Goal: Information Seeking & Learning: Learn about a topic

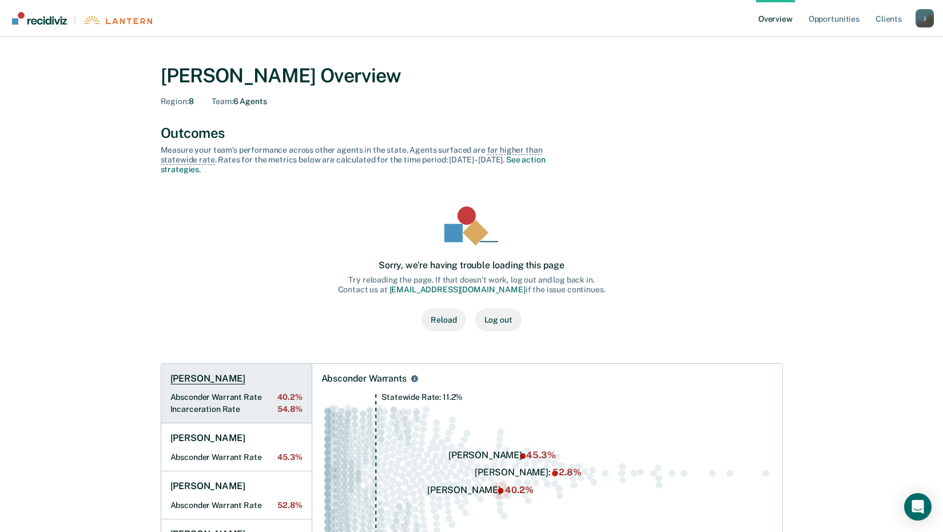
click at [196, 377] on h1 "[PERSON_NAME]" at bounding box center [207, 378] width 75 height 11
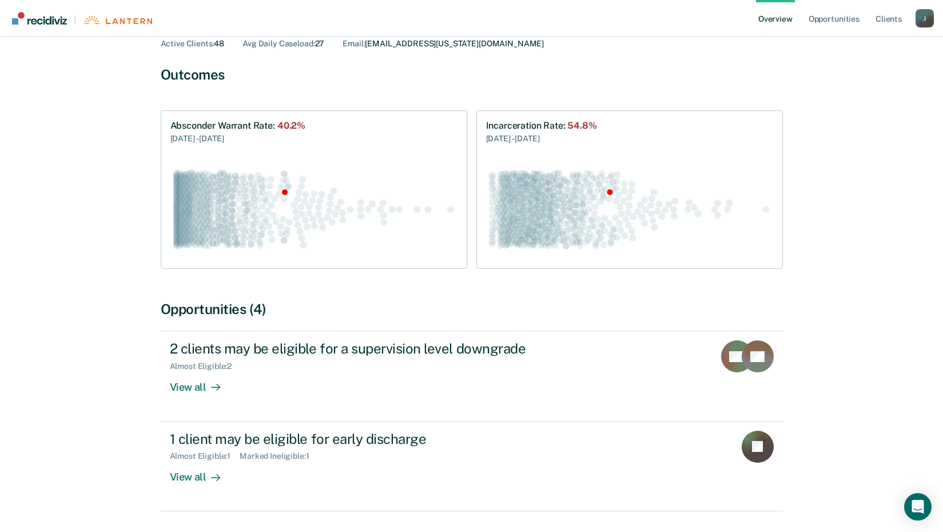
scroll to position [115, 0]
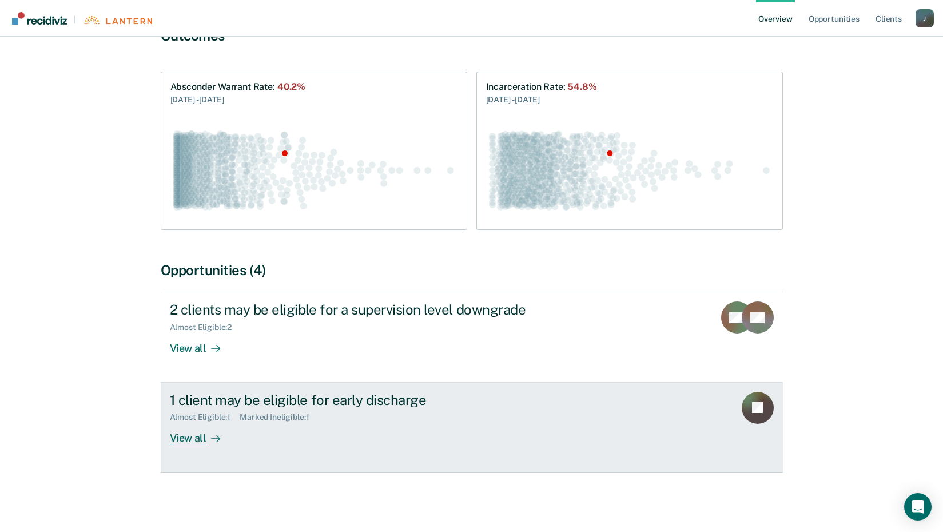
click at [190, 435] on div "View all" at bounding box center [202, 433] width 64 height 22
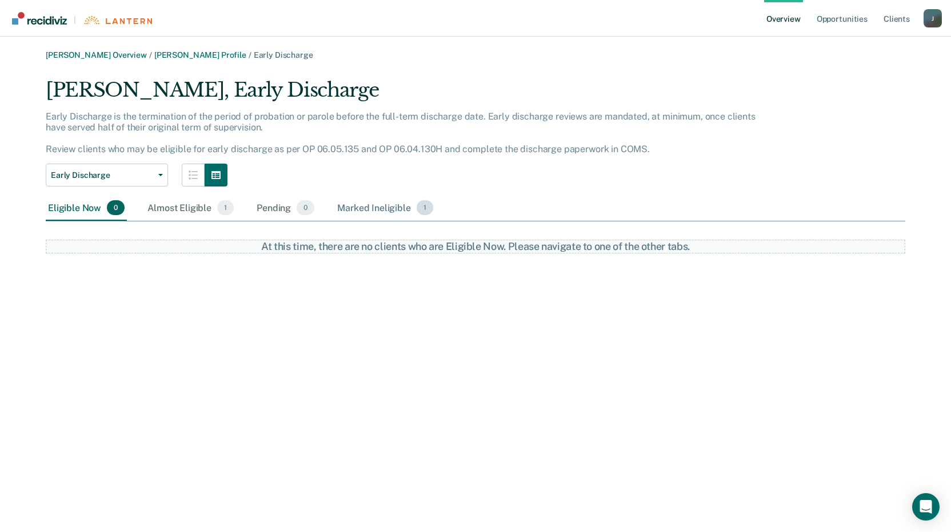
click at [385, 208] on div "Marked Ineligible 1" at bounding box center [385, 208] width 101 height 25
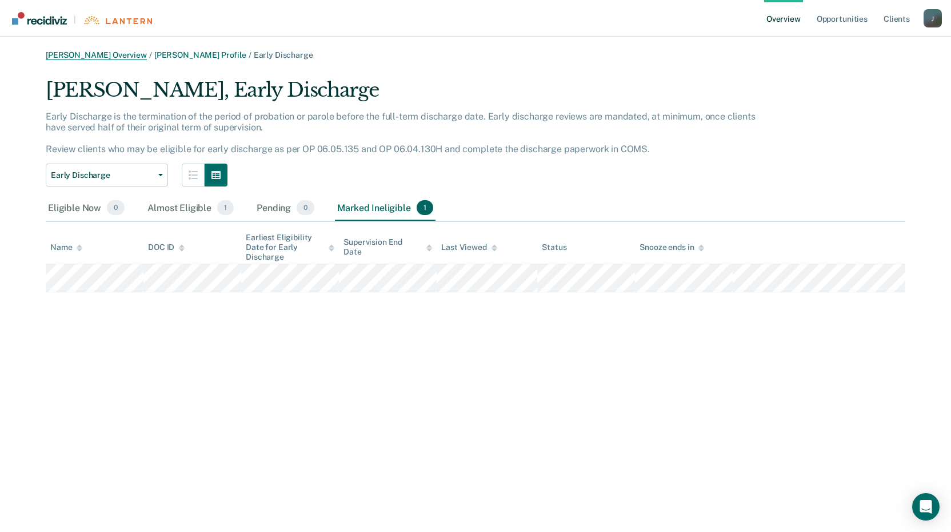
click at [125, 54] on link "[PERSON_NAME] Overview" at bounding box center [96, 55] width 101 height 10
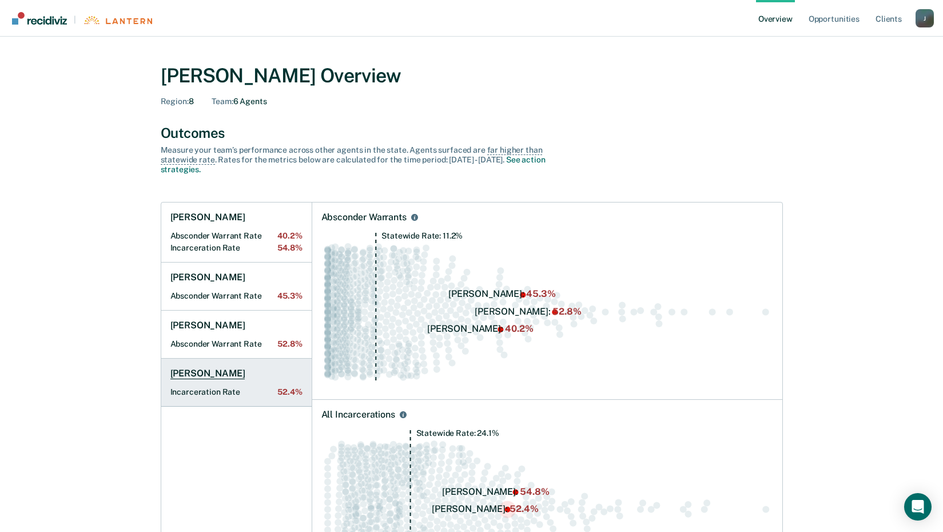
click at [237, 374] on h1 "[PERSON_NAME]" at bounding box center [207, 373] width 75 height 11
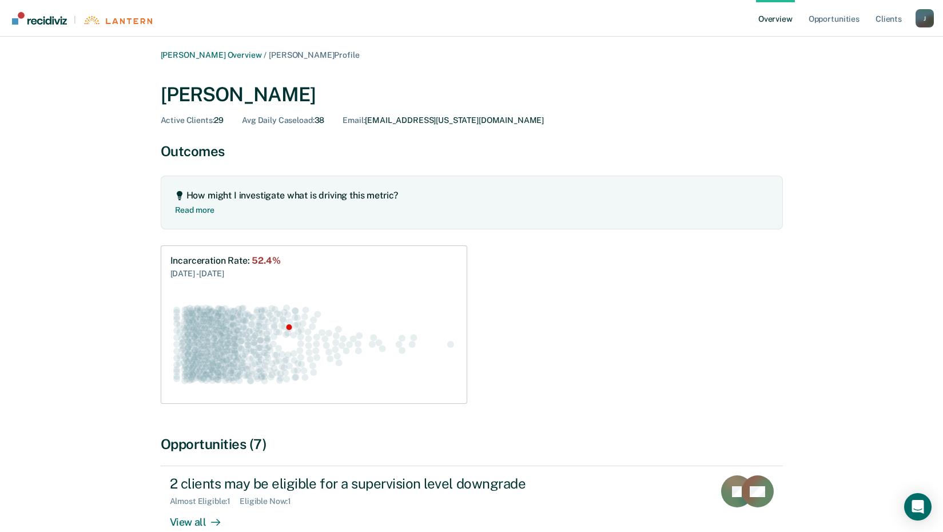
scroll to position [135, 0]
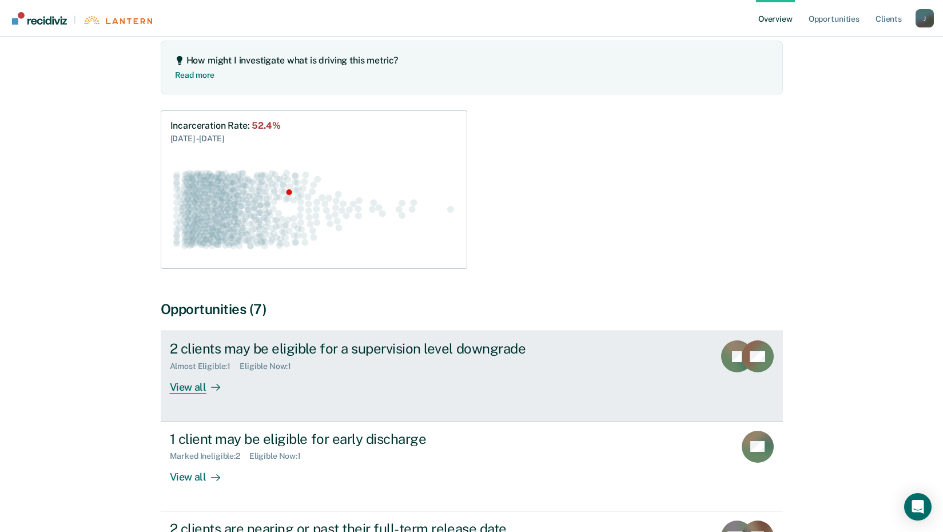
click at [194, 387] on div "View all" at bounding box center [202, 382] width 64 height 22
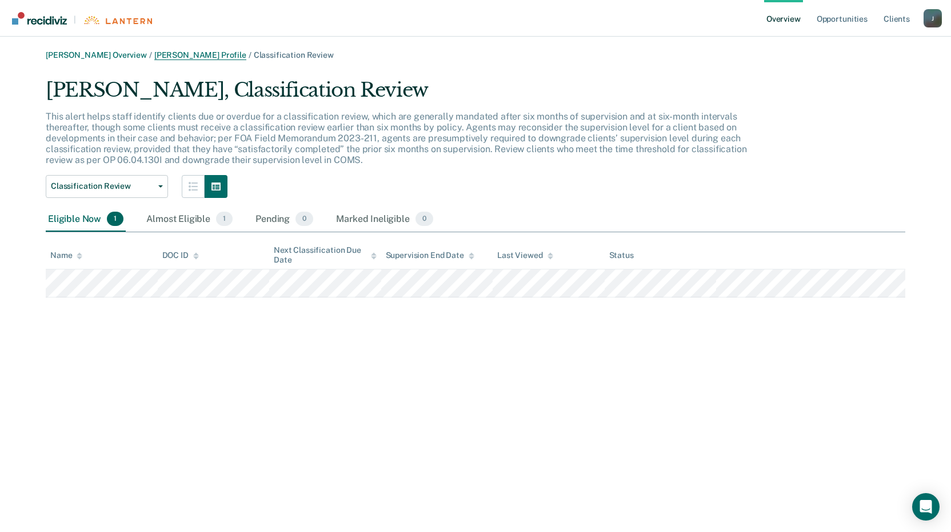
click at [198, 54] on link "[PERSON_NAME] Profile" at bounding box center [200, 55] width 92 height 10
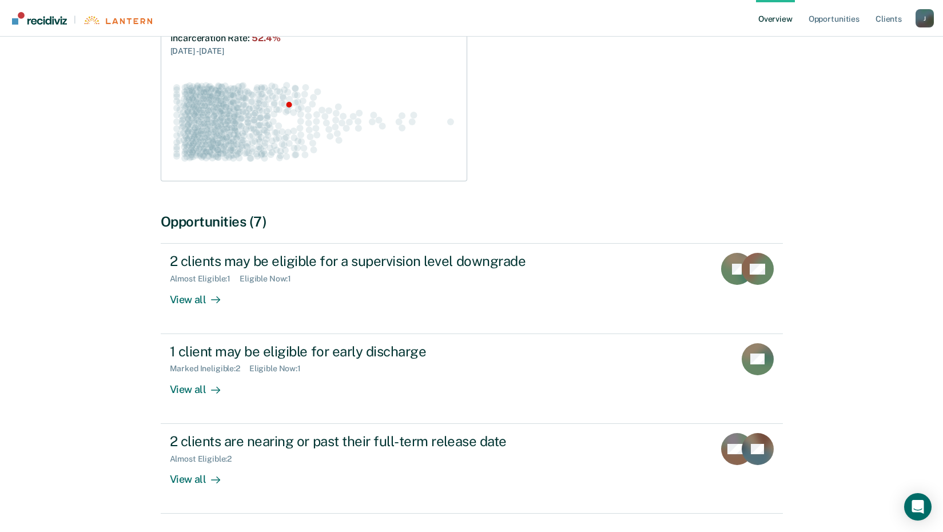
scroll to position [185, 0]
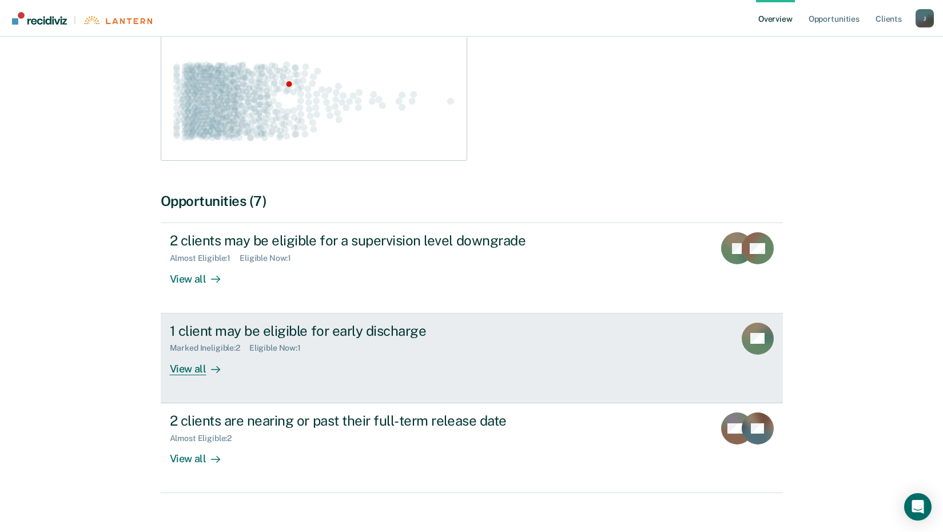
click at [189, 371] on div "View all" at bounding box center [202, 364] width 64 height 22
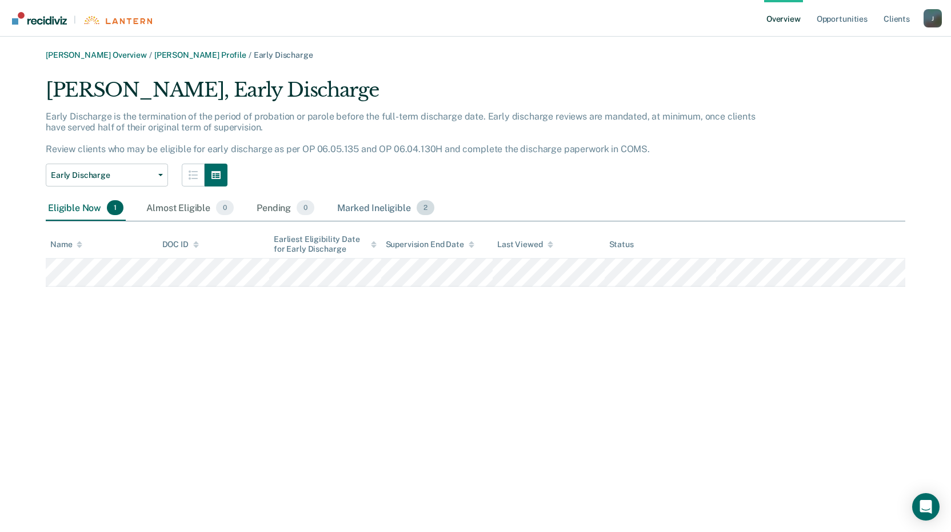
click at [381, 206] on div "Marked Ineligible 2" at bounding box center [386, 208] width 102 height 25
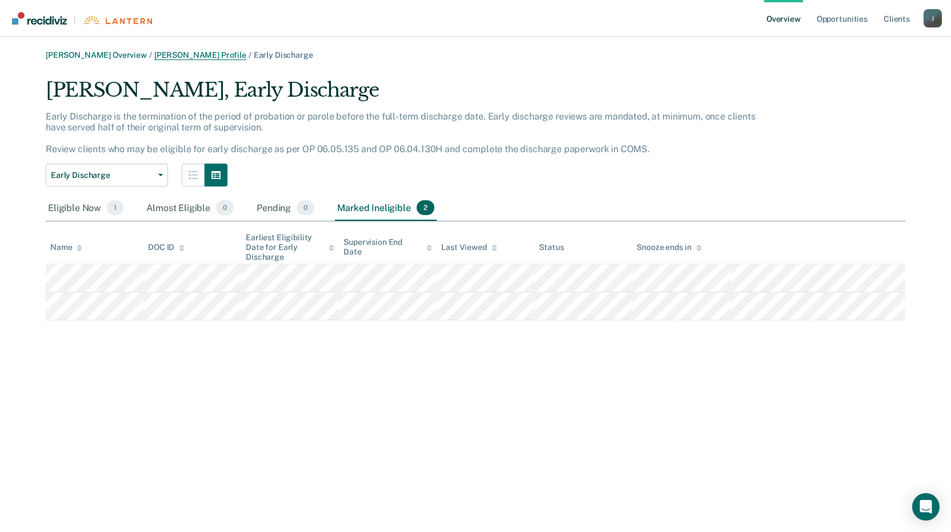
click at [169, 57] on link "[PERSON_NAME] Profile" at bounding box center [200, 55] width 92 height 10
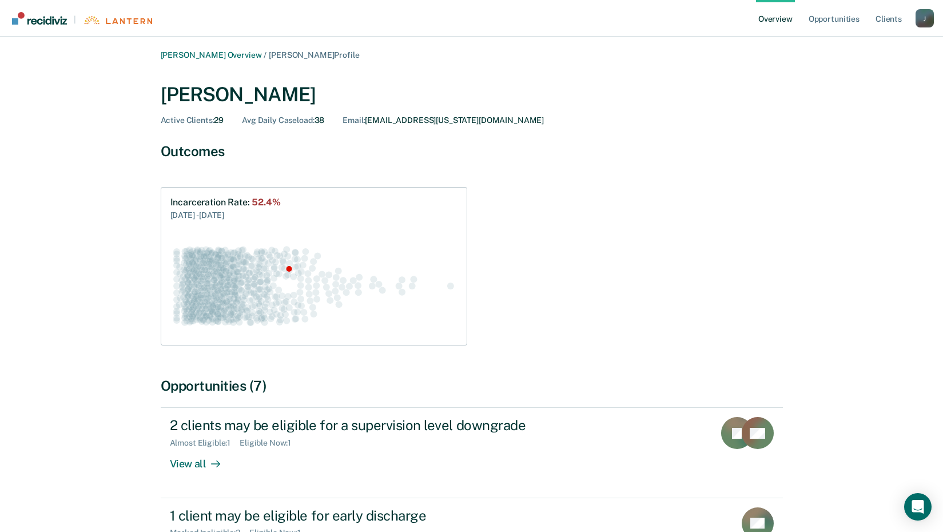
scroll to position [205, 0]
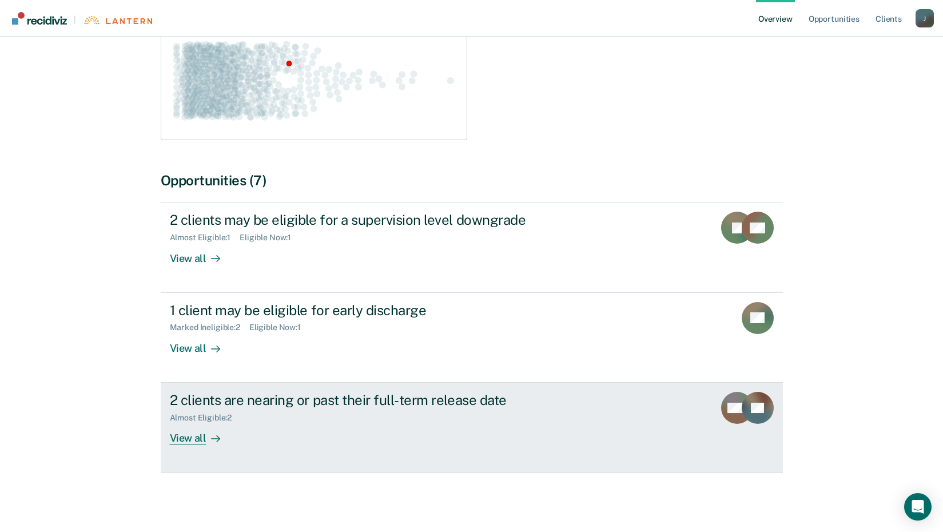
click at [344, 402] on div "2 clients are nearing or past their full-term release date" at bounding box center [370, 400] width 401 height 17
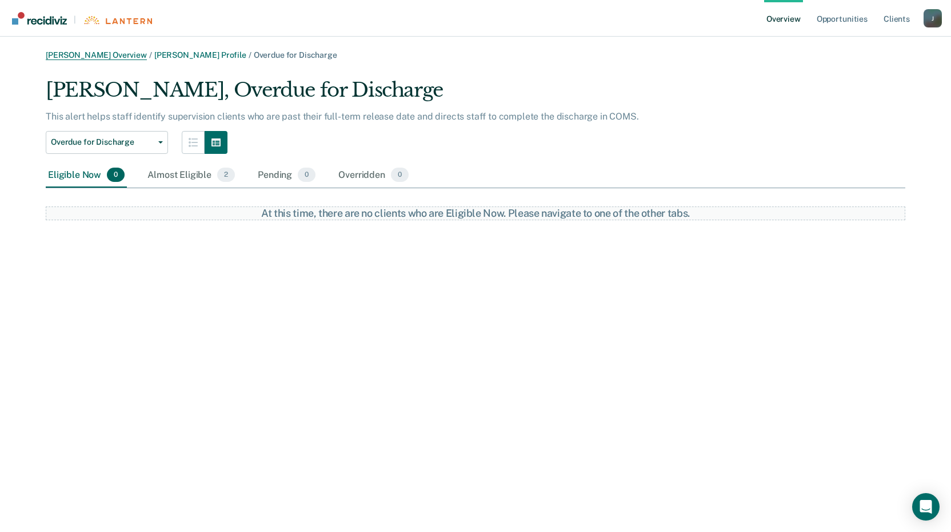
click at [96, 58] on link "[PERSON_NAME] Overview" at bounding box center [96, 55] width 101 height 10
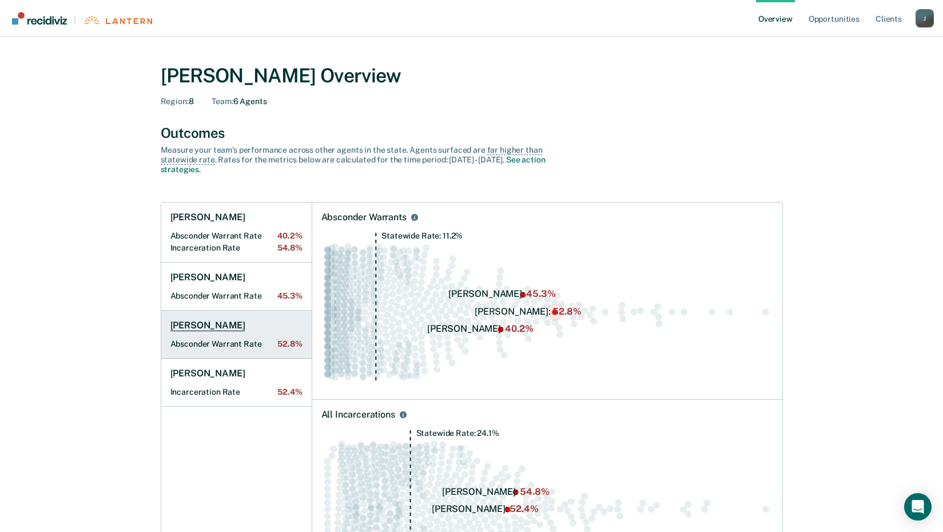
click at [217, 325] on h1 "[PERSON_NAME]" at bounding box center [207, 325] width 75 height 11
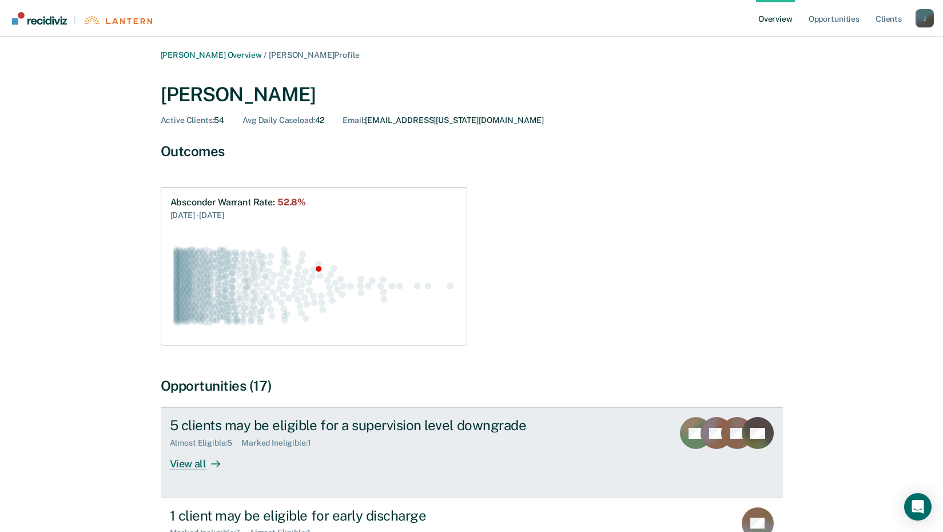
click at [193, 466] on div "View all" at bounding box center [202, 459] width 64 height 22
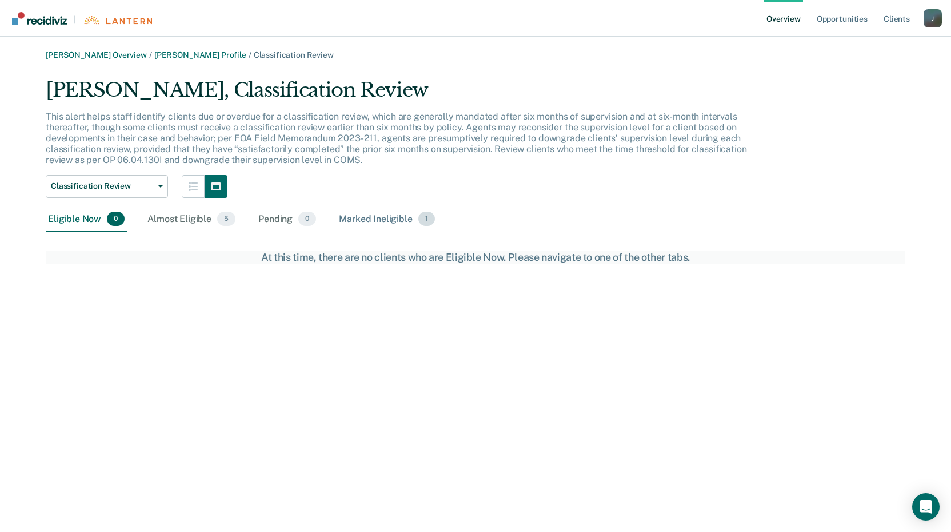
click at [378, 214] on div "Marked Ineligible 1" at bounding box center [387, 219] width 101 height 25
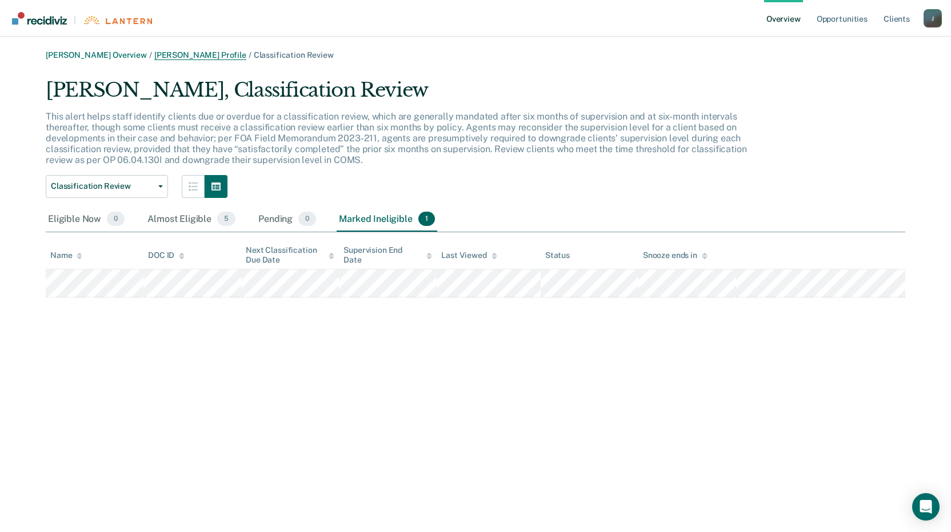
click at [199, 56] on link "[PERSON_NAME] Profile" at bounding box center [200, 55] width 92 height 10
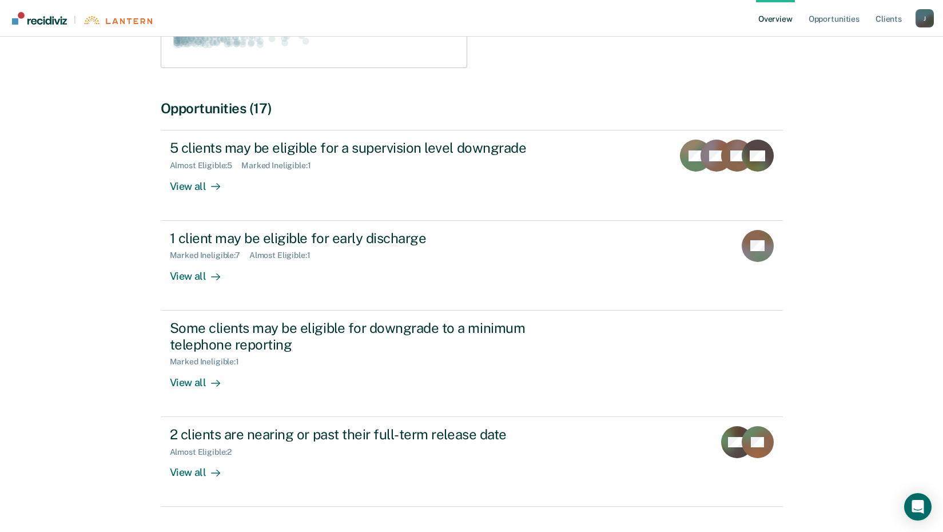
scroll to position [312, 0]
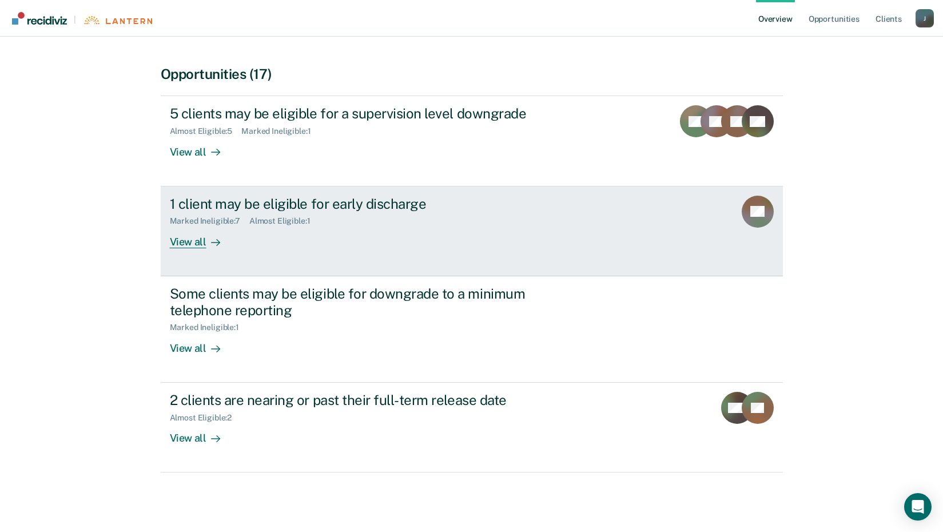
click at [188, 241] on div "View all" at bounding box center [202, 237] width 64 height 22
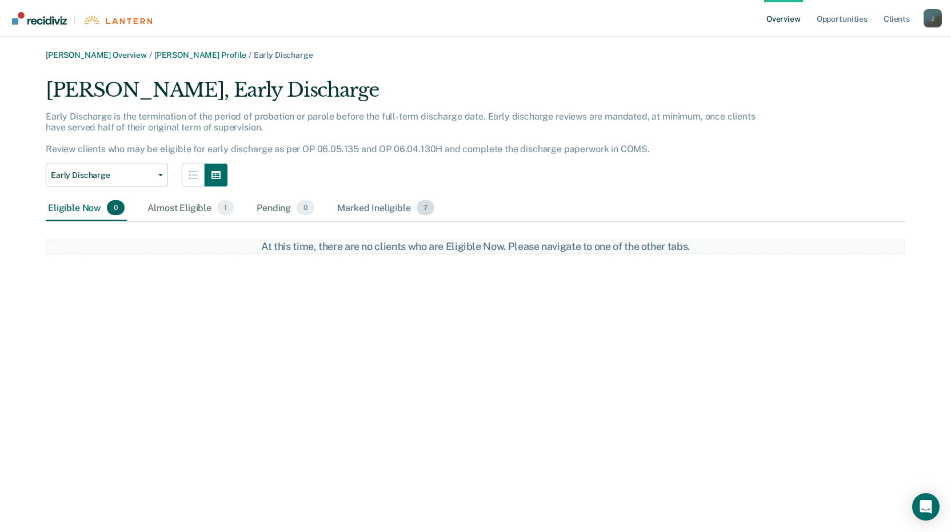
click at [393, 208] on div "Marked Ineligible 7" at bounding box center [386, 208] width 102 height 25
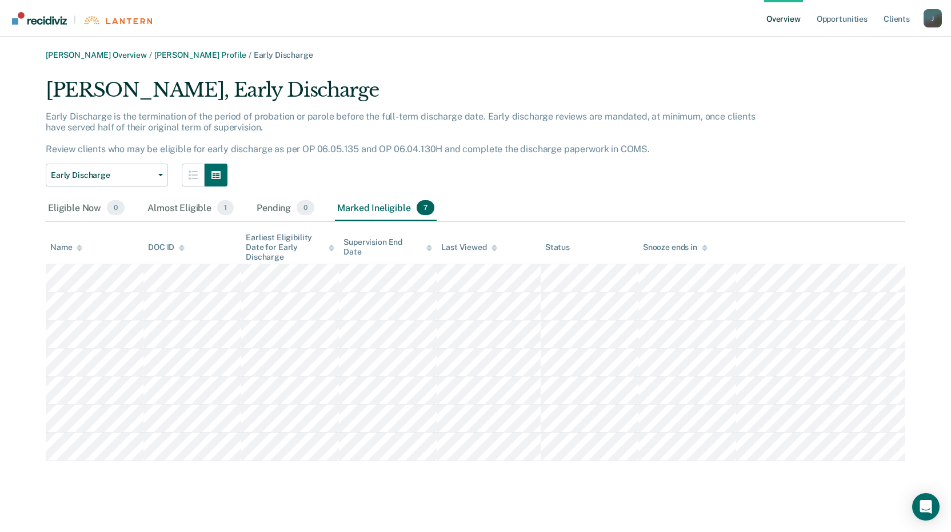
click at [212, 49] on main "[PERSON_NAME] Overview / [PERSON_NAME] Profile / Early Discharge [PERSON_NAME],…" at bounding box center [475, 284] width 951 height 495
click at [213, 57] on link "[PERSON_NAME] Profile" at bounding box center [200, 55] width 92 height 10
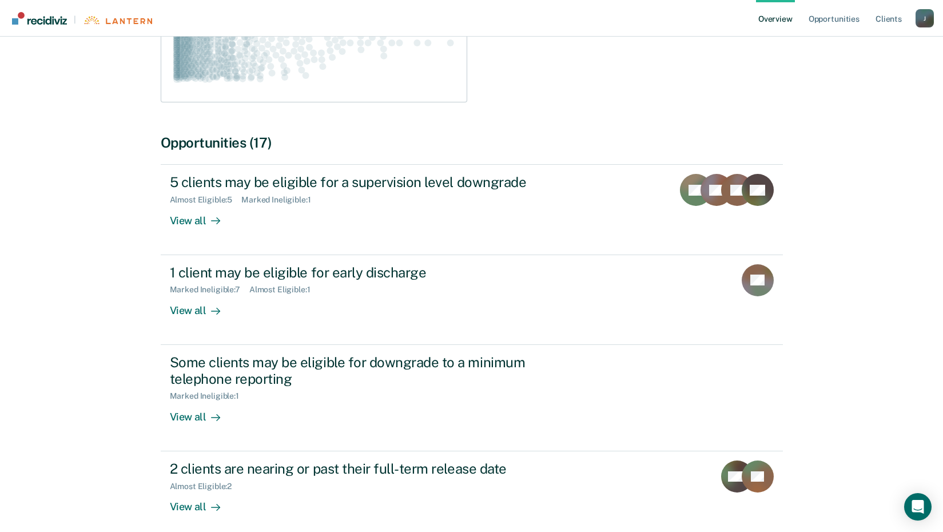
scroll to position [284, 0]
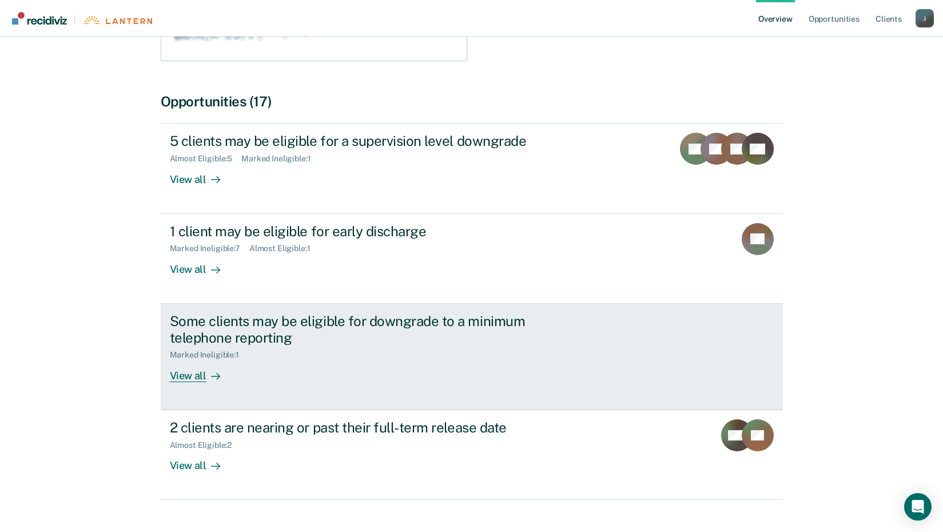
click at [183, 374] on div "View all" at bounding box center [202, 371] width 64 height 22
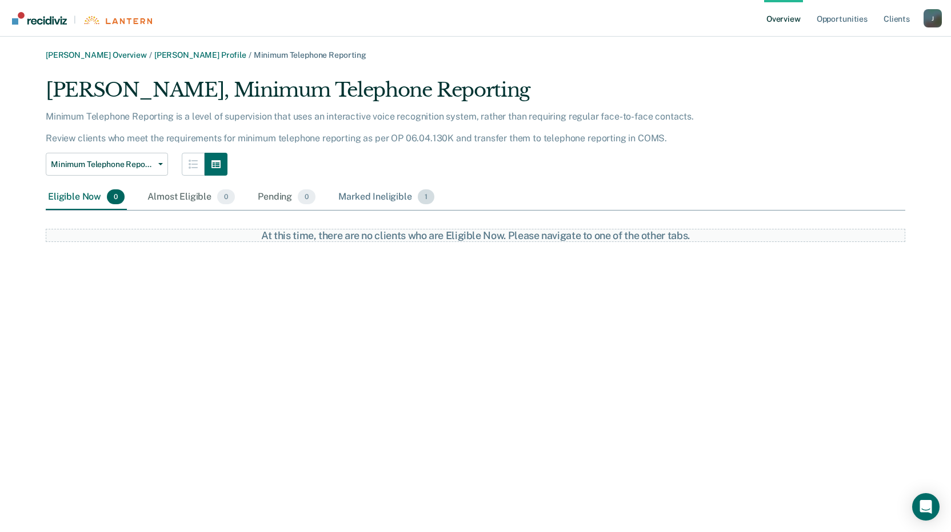
click at [364, 196] on div "Marked Ineligible 1" at bounding box center [386, 197] width 101 height 25
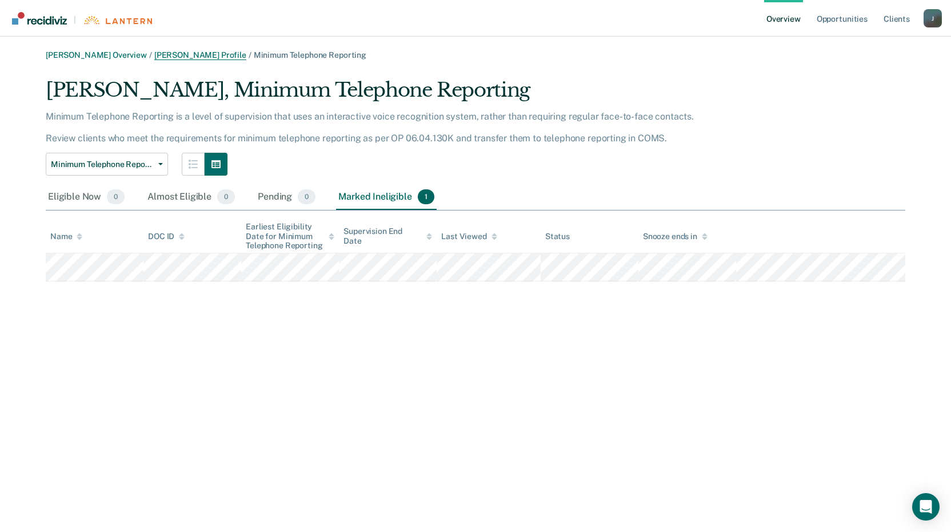
click at [186, 53] on link "[PERSON_NAME] Profile" at bounding box center [200, 55] width 92 height 10
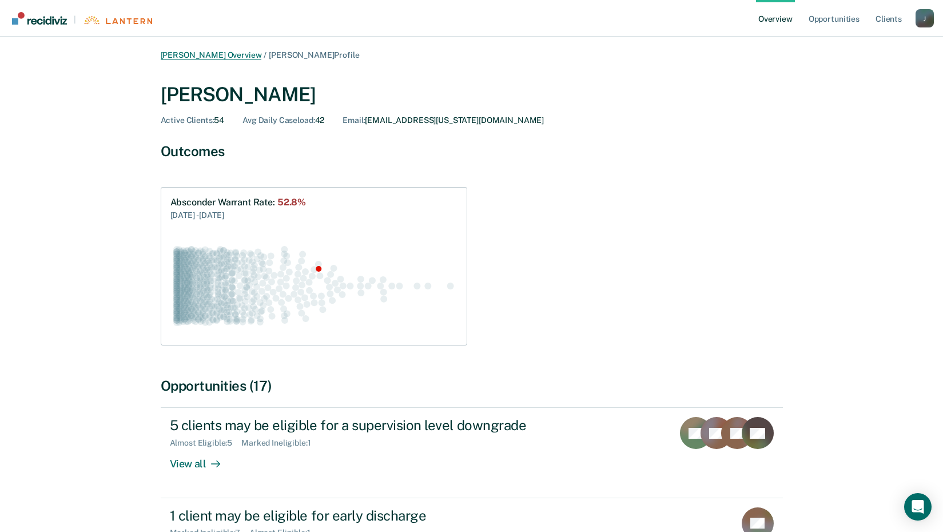
click at [197, 56] on link "[PERSON_NAME] Overview" at bounding box center [211, 55] width 101 height 10
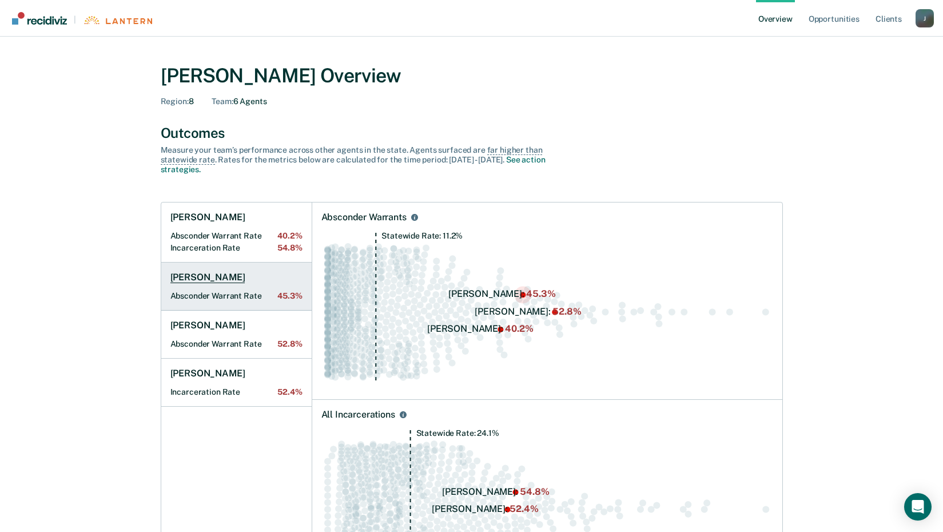
click at [229, 278] on h1 "[PERSON_NAME]" at bounding box center [207, 277] width 75 height 11
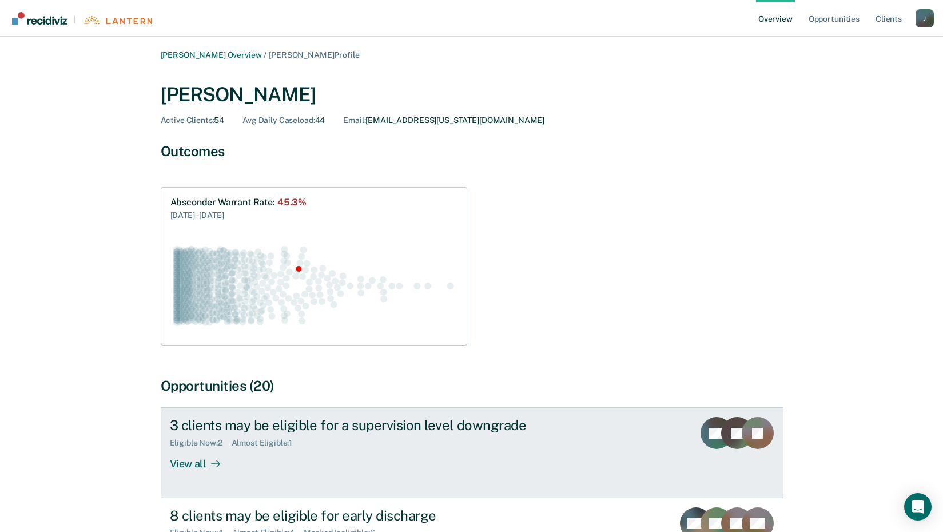
click at [201, 462] on div "View all" at bounding box center [202, 459] width 64 height 22
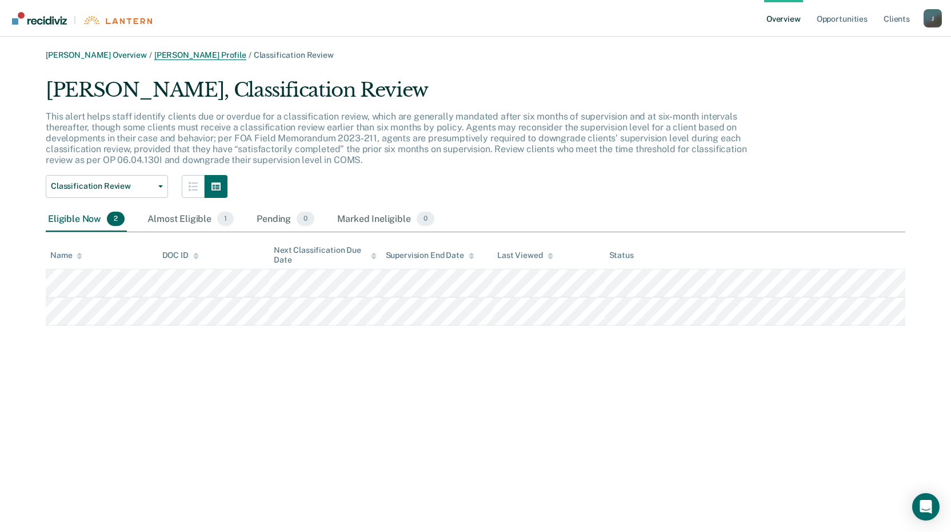
click at [185, 56] on link "[PERSON_NAME] Profile" at bounding box center [200, 55] width 92 height 10
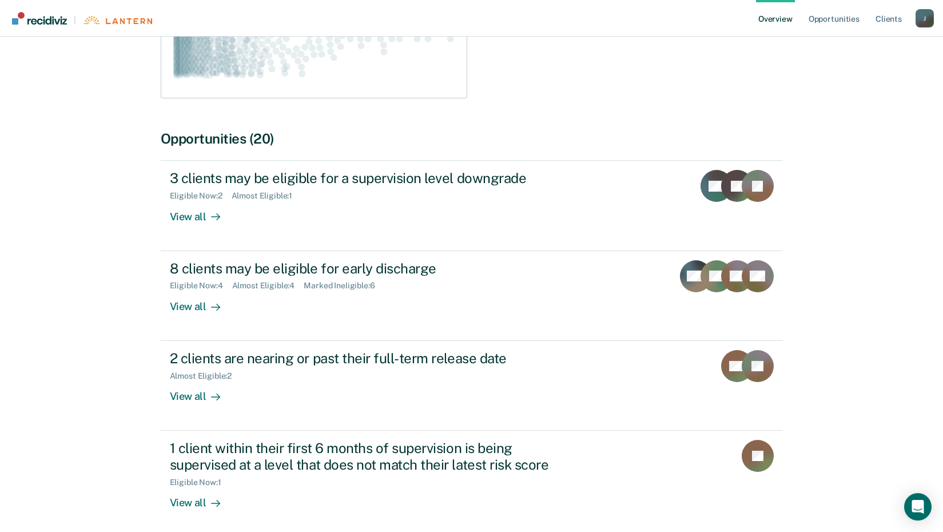
scroll to position [262, 0]
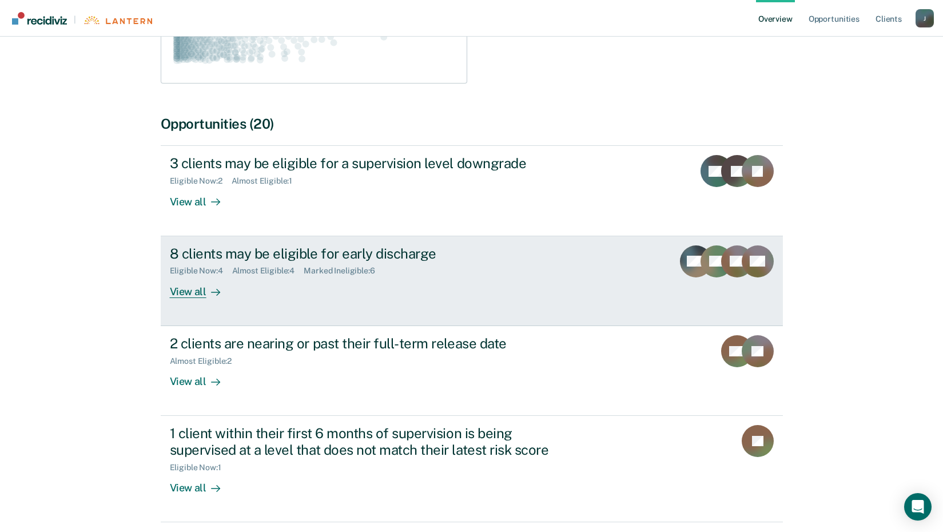
click at [180, 296] on div "View all" at bounding box center [202, 287] width 64 height 22
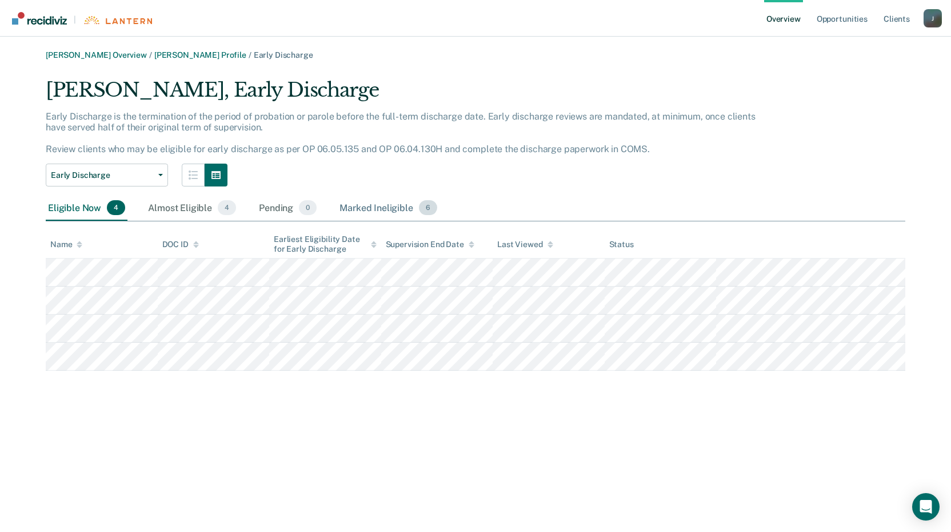
click at [384, 206] on div "Marked Ineligible 6" at bounding box center [388, 208] width 102 height 25
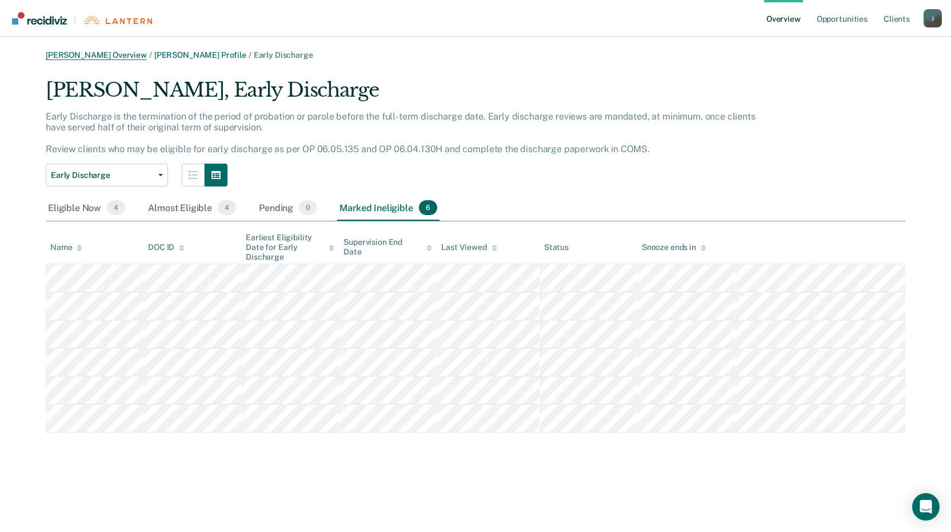
click at [126, 50] on link "[PERSON_NAME] Overview" at bounding box center [96, 55] width 101 height 10
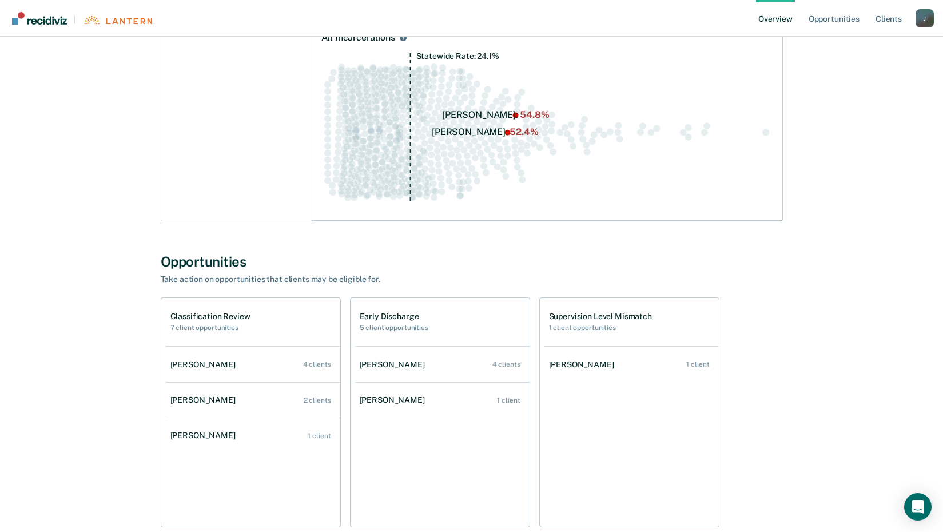
scroll to position [441, 0]
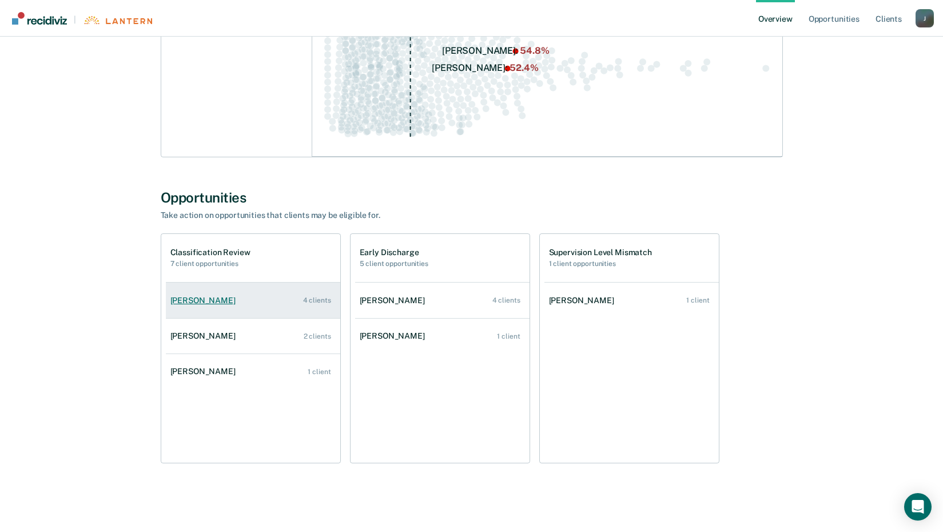
click at [204, 298] on div "[PERSON_NAME]" at bounding box center [205, 301] width 70 height 10
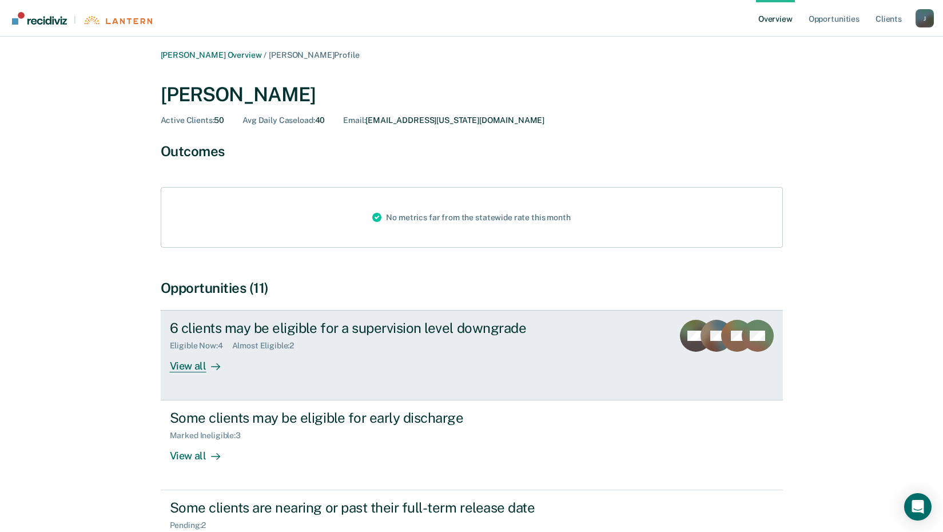
click at [197, 366] on div "View all" at bounding box center [202, 361] width 64 height 22
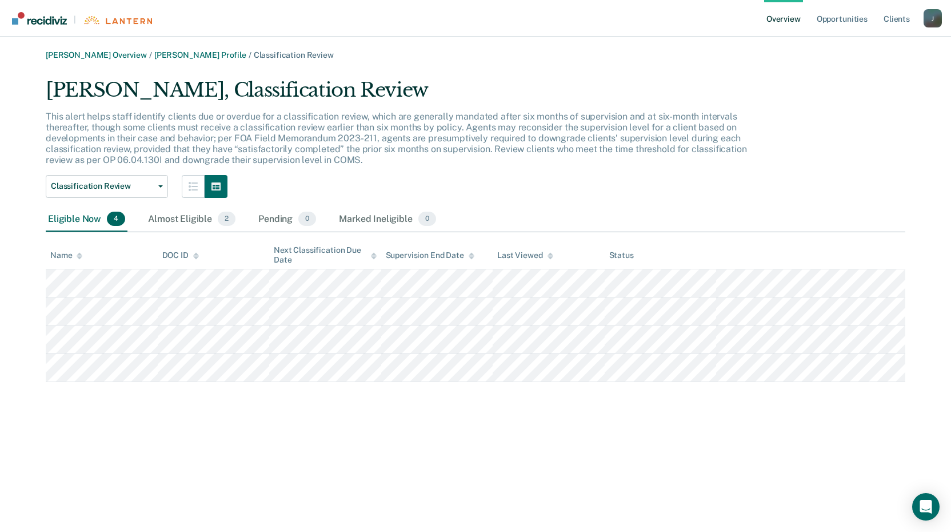
click at [177, 60] on div "[PERSON_NAME] Overview / [PERSON_NAME] Profile / Classification Review [PERSON_…" at bounding box center [476, 215] width 924 height 331
